Goal: Find specific page/section

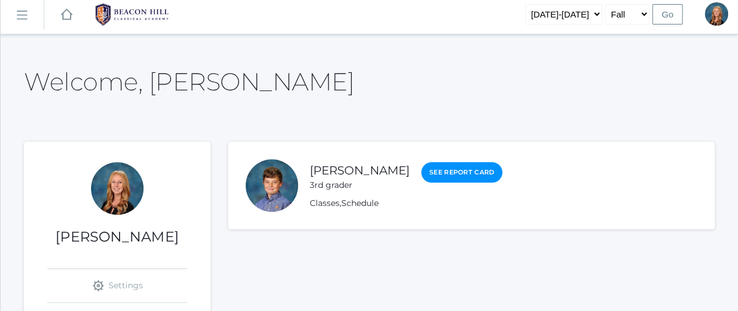
scroll to position [5, 0]
click at [19, 19] on rect at bounding box center [21, 15] width 19 height 19
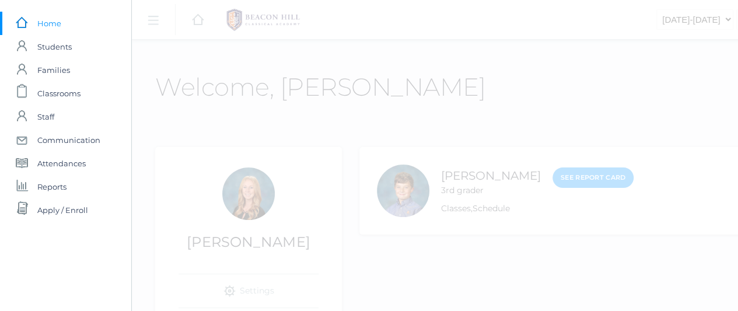
scroll to position [0, 0]
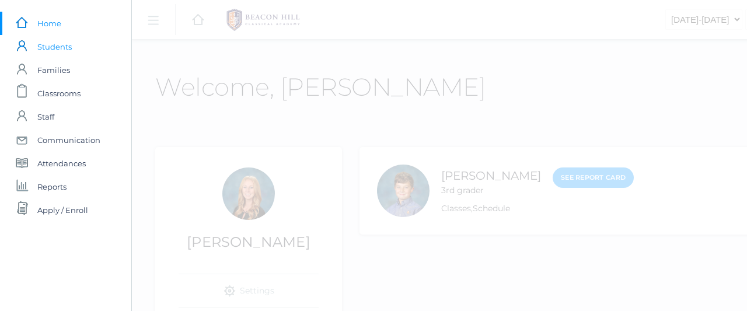
click at [46, 43] on span "Students" at bounding box center [54, 46] width 34 height 23
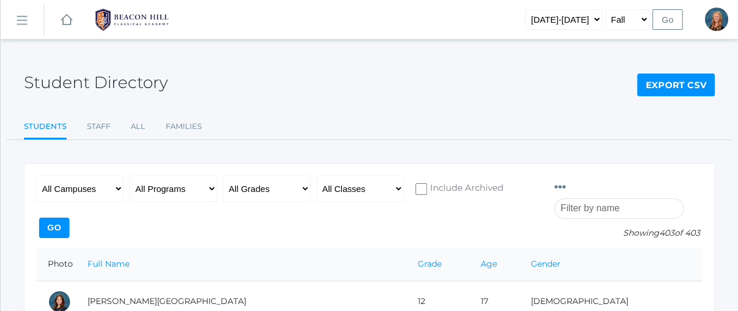
click at [635, 198] on input "search" at bounding box center [619, 208] width 130 height 20
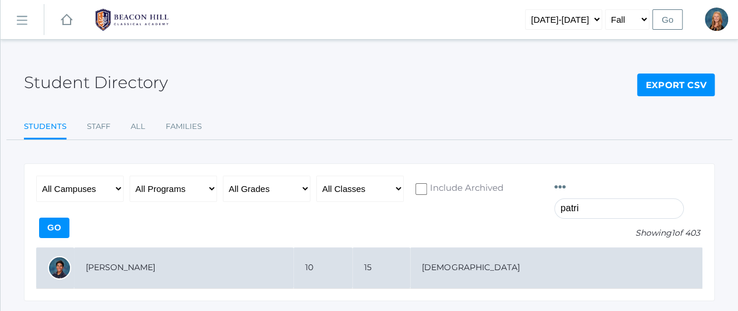
type input "patri"
click at [293, 250] on td "[PERSON_NAME]" at bounding box center [183, 267] width 219 height 41
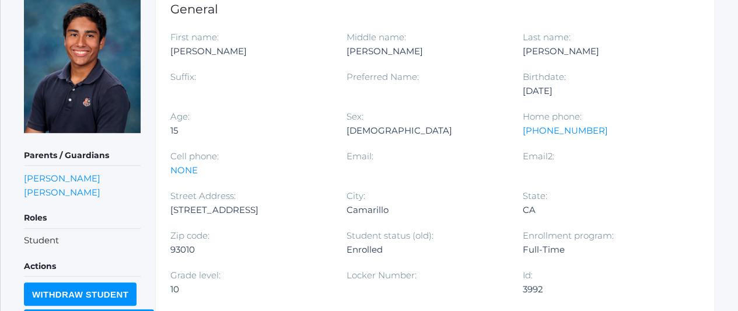
scroll to position [177, 0]
click at [64, 180] on link "[PERSON_NAME]" at bounding box center [62, 177] width 76 height 11
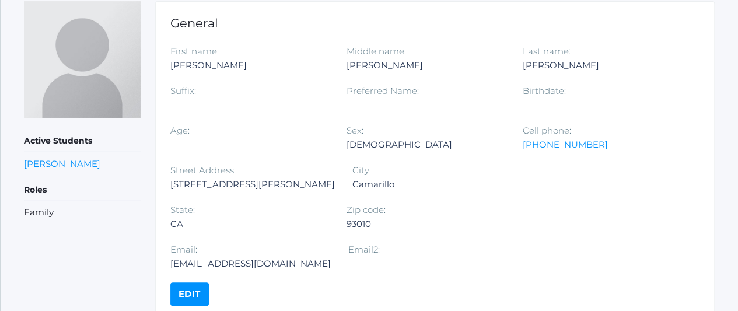
scroll to position [173, 0]
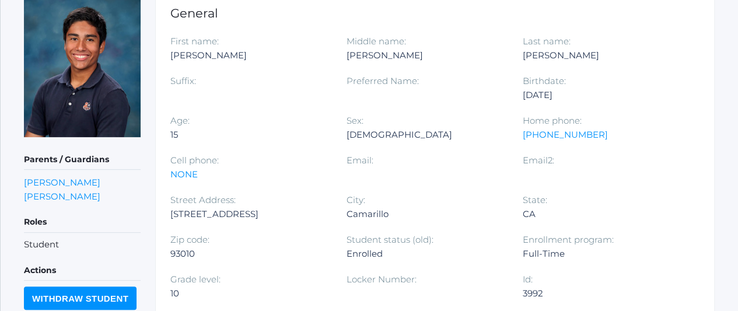
scroll to position [177, 0]
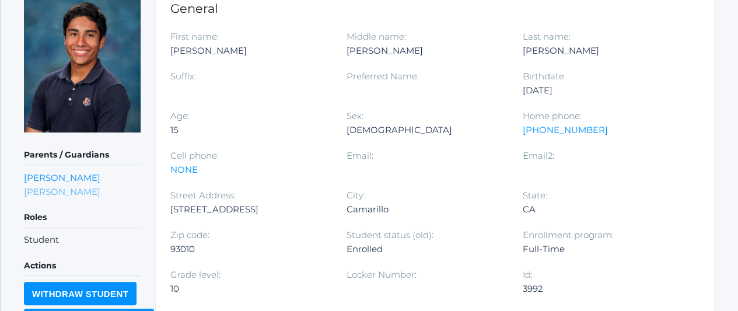
click at [62, 192] on link "Auxiliadora Martinez" at bounding box center [62, 191] width 76 height 11
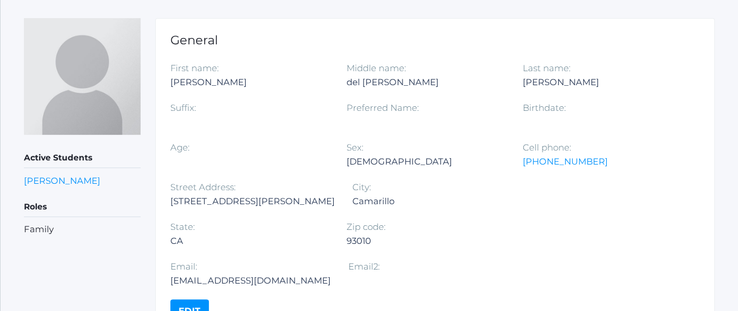
scroll to position [146, 0]
